Goal: Information Seeking & Learning: Understand process/instructions

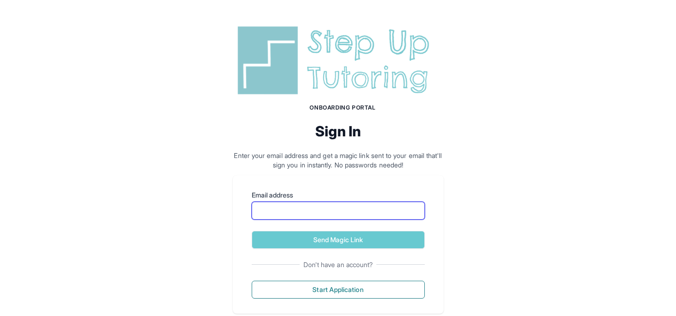
click at [322, 216] on input "Email address" at bounding box center [338, 211] width 173 height 18
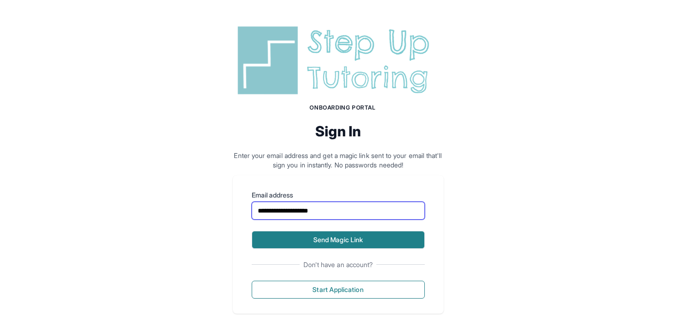
type input "**********"
click at [341, 246] on button "Send Magic Link" at bounding box center [338, 240] width 173 height 18
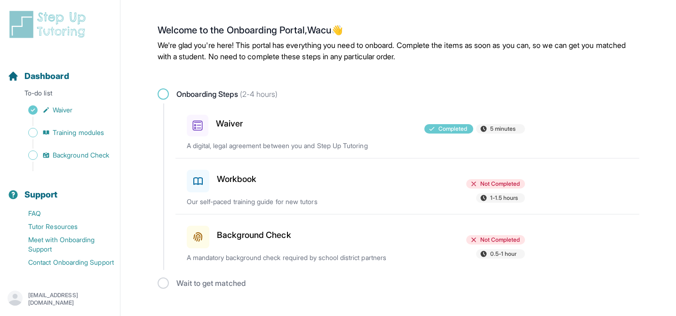
click at [318, 194] on div "Workbook Not Completed 1-1.5 hours Our self-paced training guide for new tutors" at bounding box center [413, 185] width 452 height 55
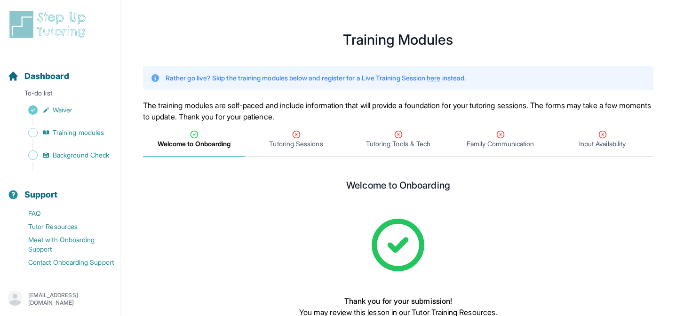
scroll to position [67, 0]
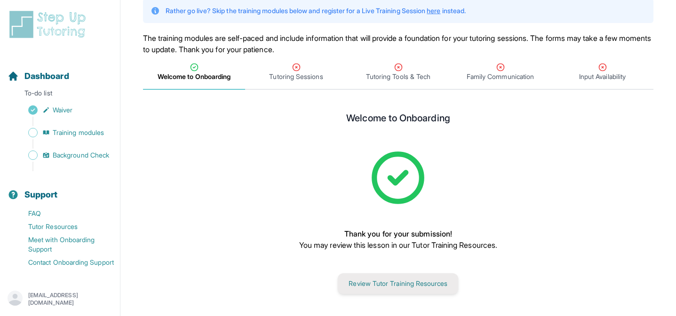
click at [375, 278] on button "Review Tutor Training Resources" at bounding box center [398, 283] width 120 height 21
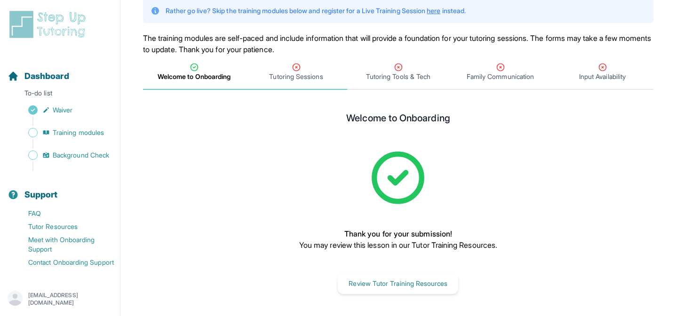
click at [293, 74] on span "Tutoring Sessions" at bounding box center [296, 76] width 54 height 9
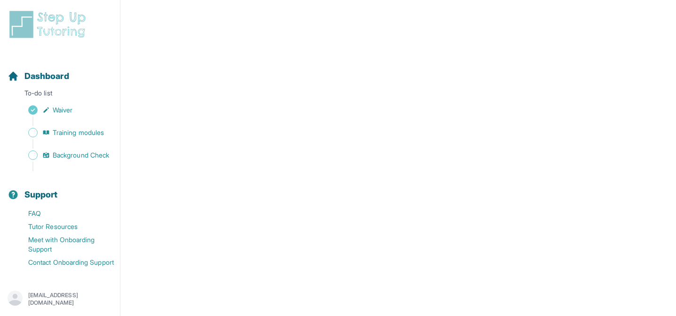
scroll to position [160, 0]
